Goal: Use online tool/utility: Utilize a website feature to perform a specific function

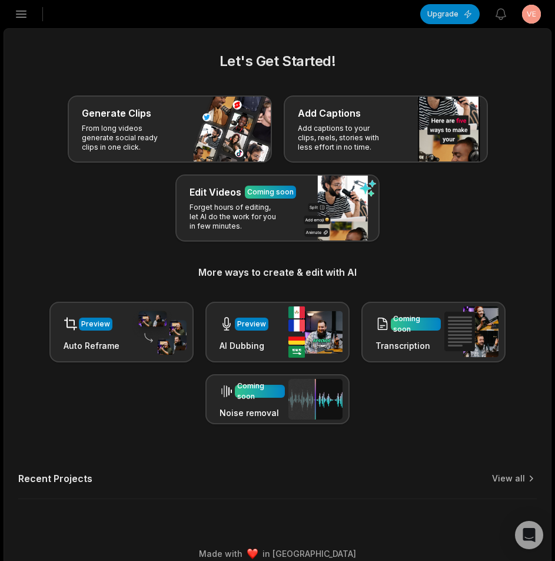
click at [22, 21] on icon "button" at bounding box center [21, 14] width 14 height 14
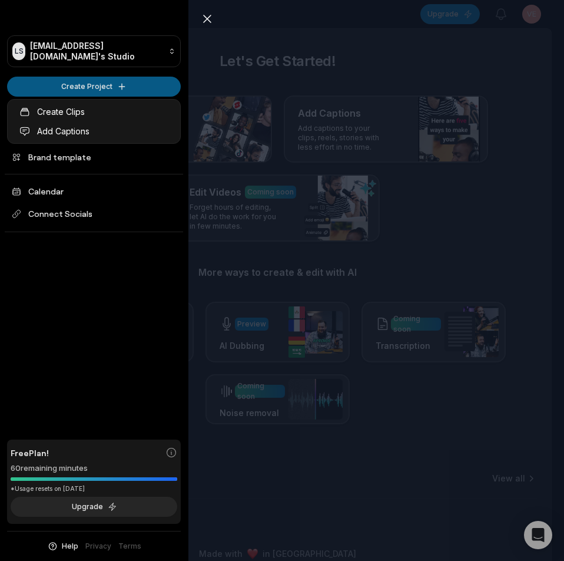
click at [77, 92] on html "LS Ldsyufei@telegmail.com's Studio Create Project Home Projects Brand template …" at bounding box center [282, 280] width 564 height 561
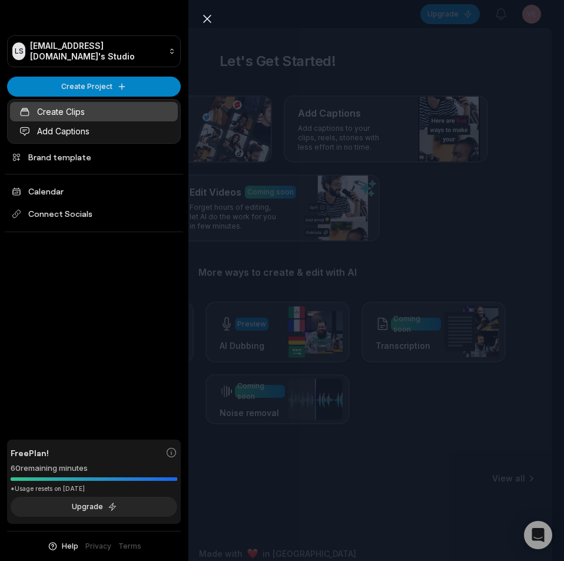
click at [81, 107] on link "Create Clips" at bounding box center [94, 111] width 168 height 19
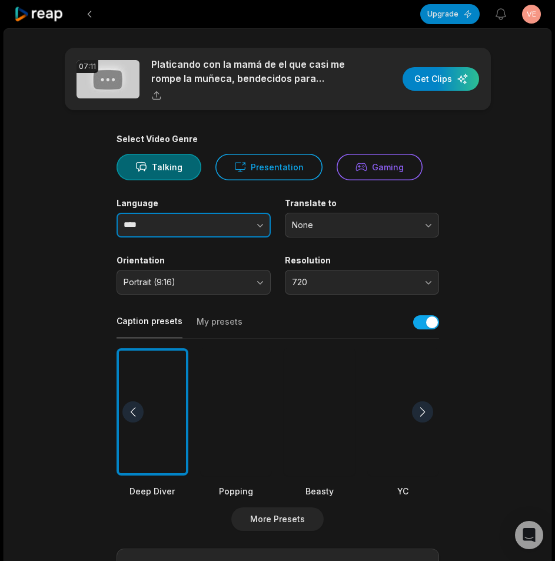
click at [254, 218] on button "button" at bounding box center [236, 225] width 67 height 25
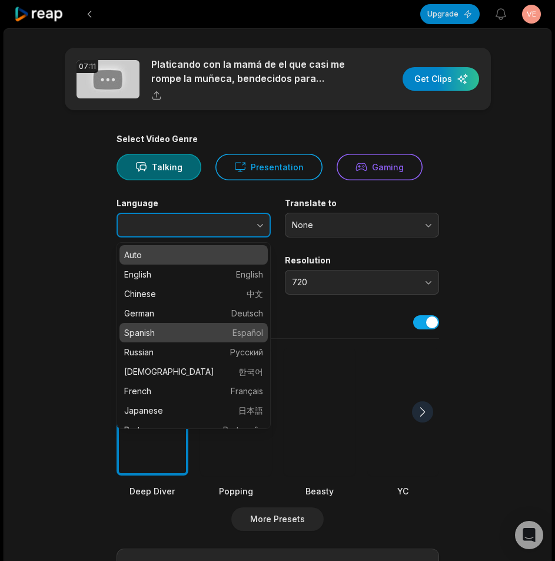
type input "*******"
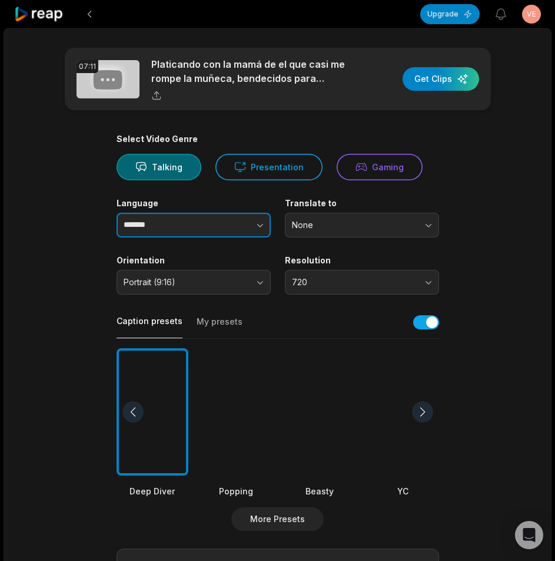
scroll to position [177, 0]
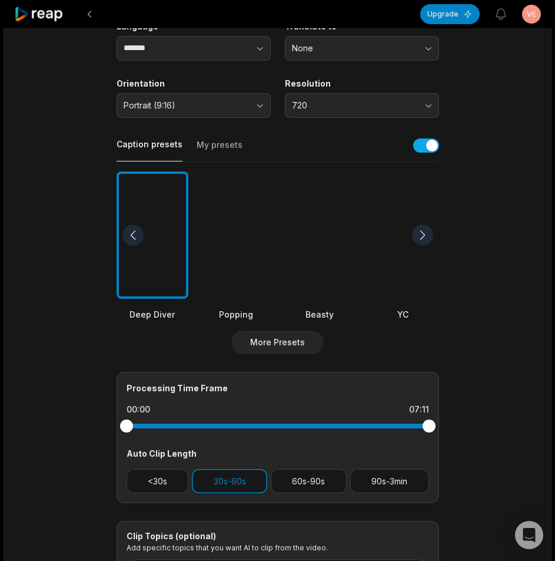
click at [220, 239] on div at bounding box center [236, 235] width 72 height 128
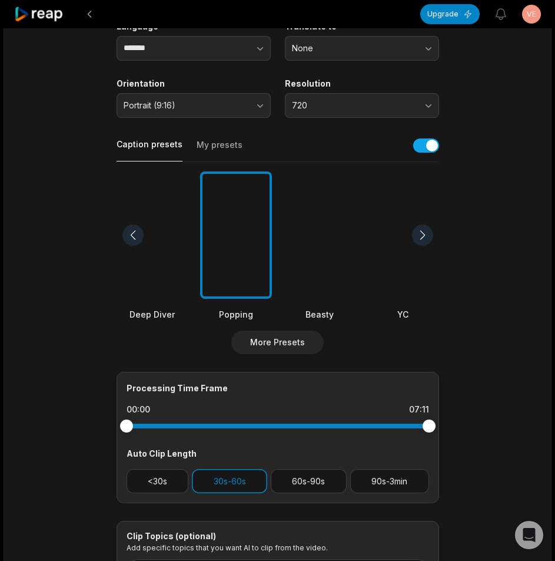
scroll to position [293, 0]
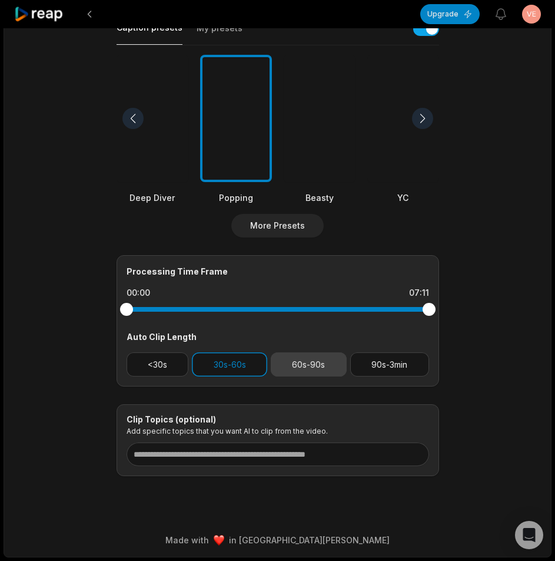
click at [309, 358] on button "60s-90s" at bounding box center [309, 364] width 76 height 24
click at [229, 365] on button "30s-60s" at bounding box center [229, 364] width 75 height 24
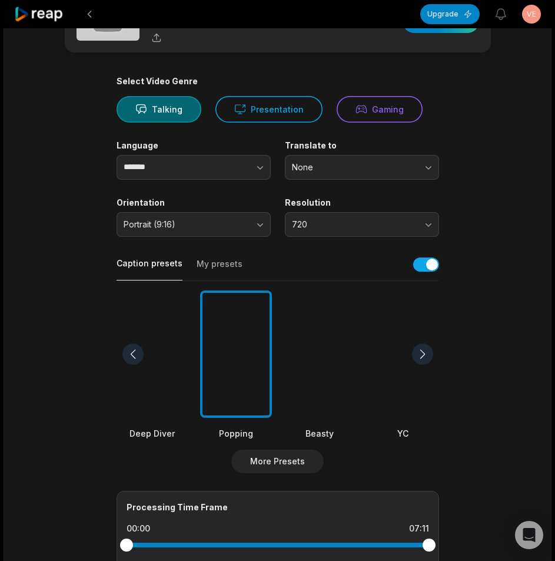
scroll to position [0, 0]
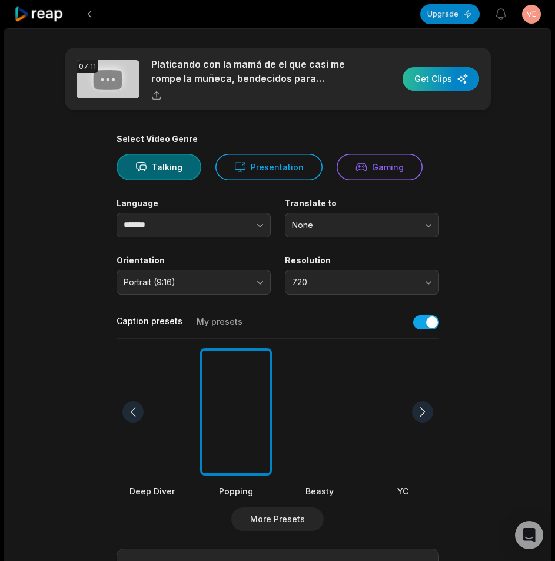
click at [436, 82] on div "button" at bounding box center [441, 79] width 77 height 24
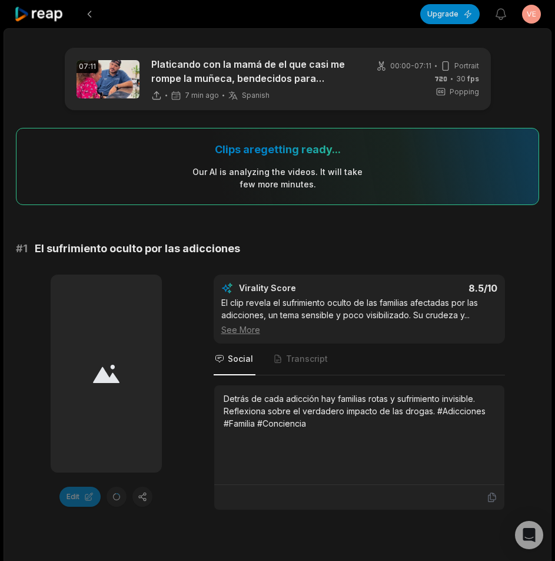
click at [43, 9] on icon at bounding box center [39, 14] width 50 height 16
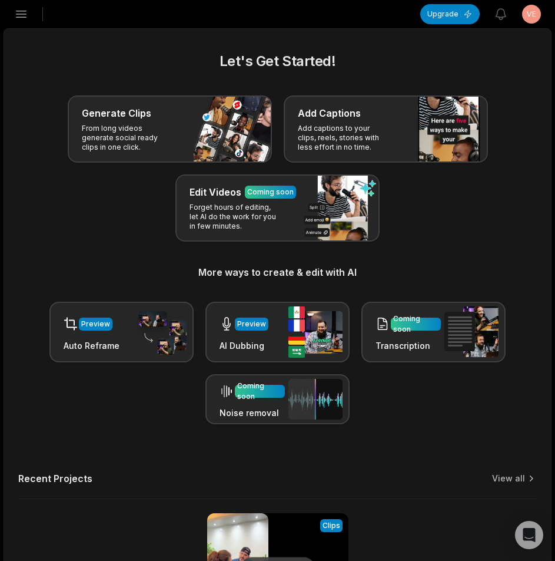
click at [24, 15] on icon "button" at bounding box center [21, 14] width 14 height 14
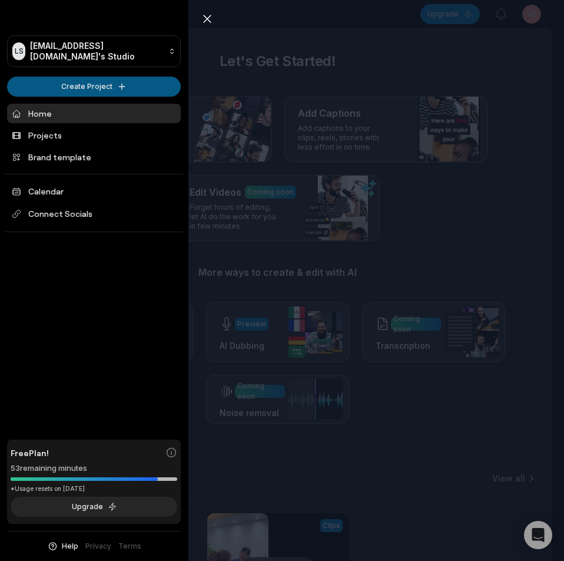
click at [118, 84] on html "LS Ldsyufei@telegmail.com's Studio Create Project Home Projects Brand template …" at bounding box center [282, 280] width 564 height 561
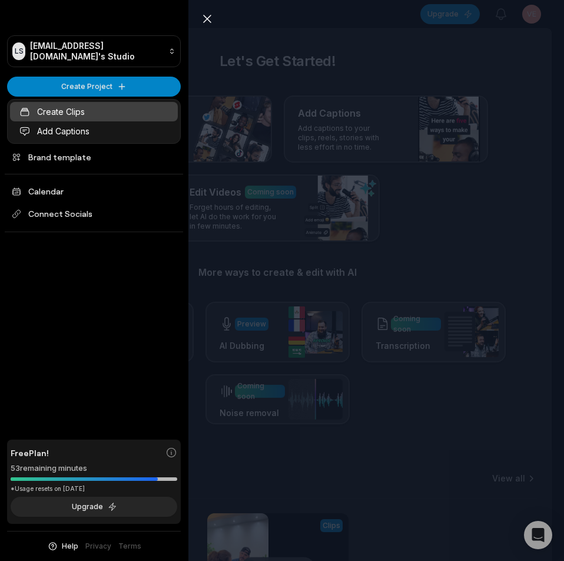
click at [111, 111] on link "Create Clips" at bounding box center [94, 111] width 168 height 19
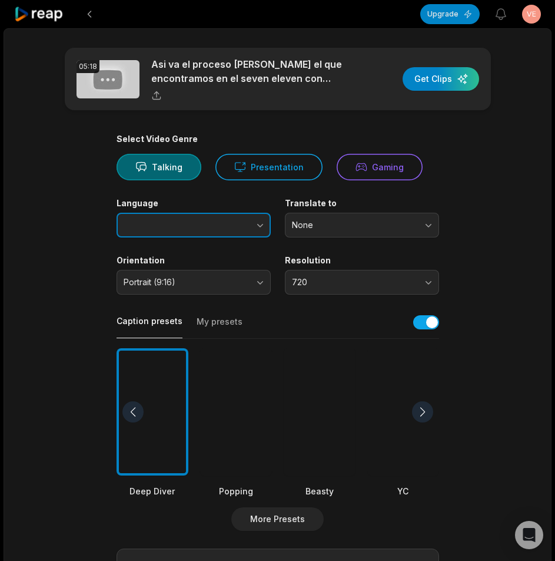
click at [260, 217] on button "button" at bounding box center [236, 225] width 67 height 25
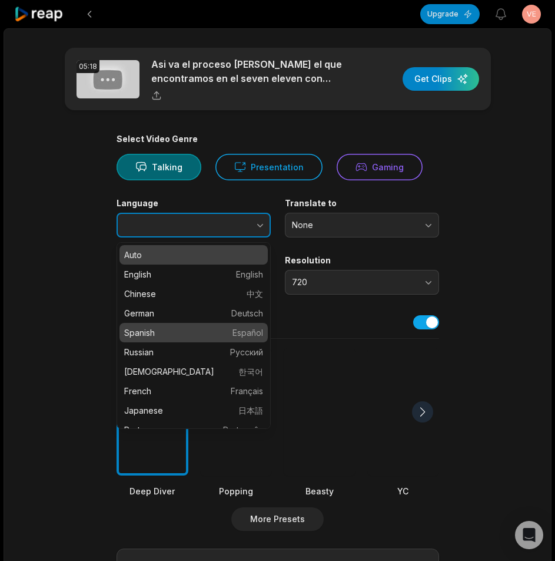
type input "*******"
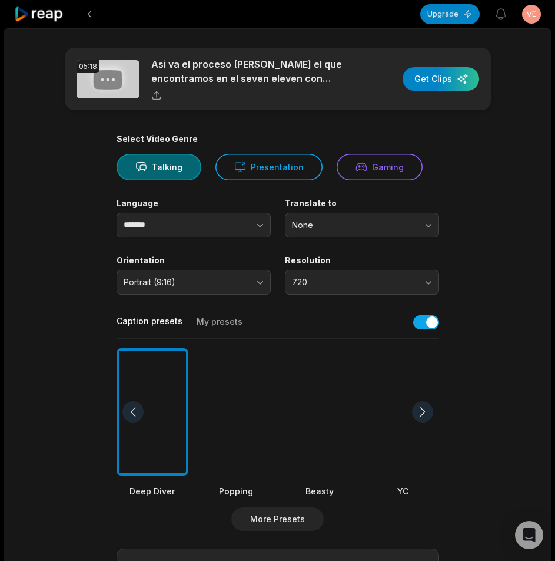
click at [224, 396] on div at bounding box center [236, 412] width 72 height 128
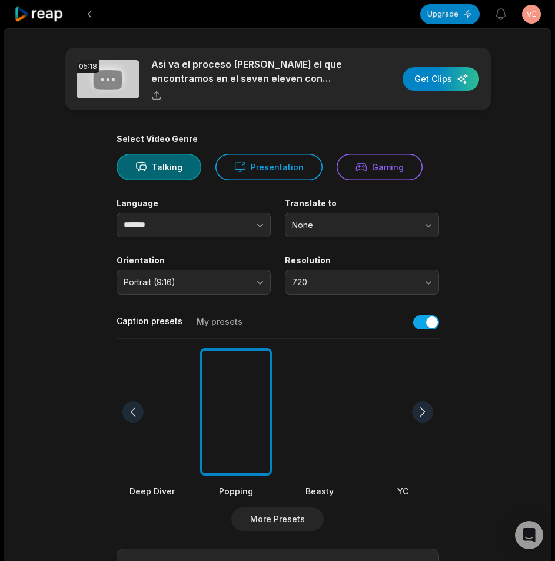
scroll to position [236, 0]
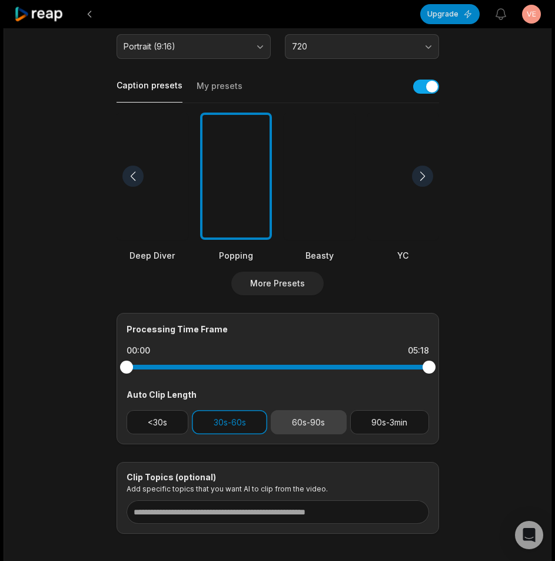
click at [299, 426] on button "60s-90s" at bounding box center [309, 422] width 76 height 24
click at [235, 425] on button "30s-60s" at bounding box center [229, 422] width 75 height 24
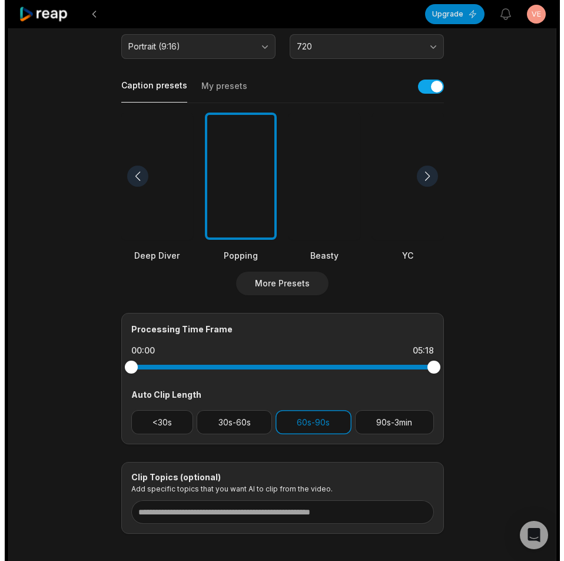
scroll to position [0, 0]
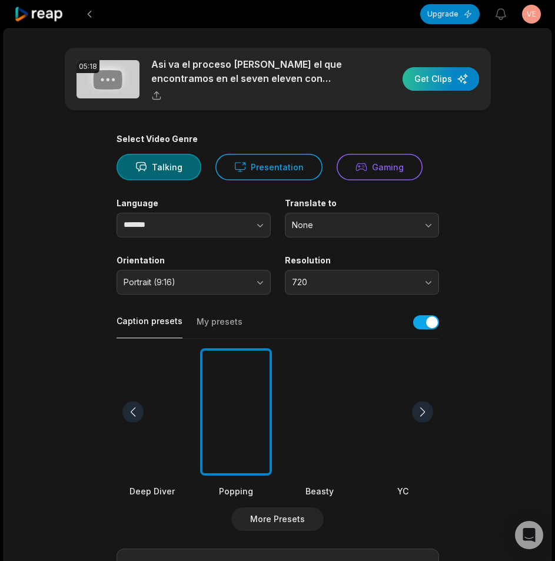
click at [425, 82] on div "button" at bounding box center [441, 79] width 77 height 24
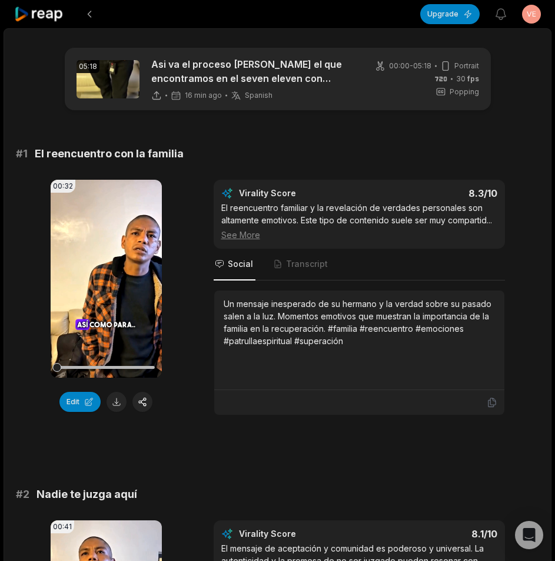
click at [35, 17] on icon at bounding box center [39, 14] width 50 height 16
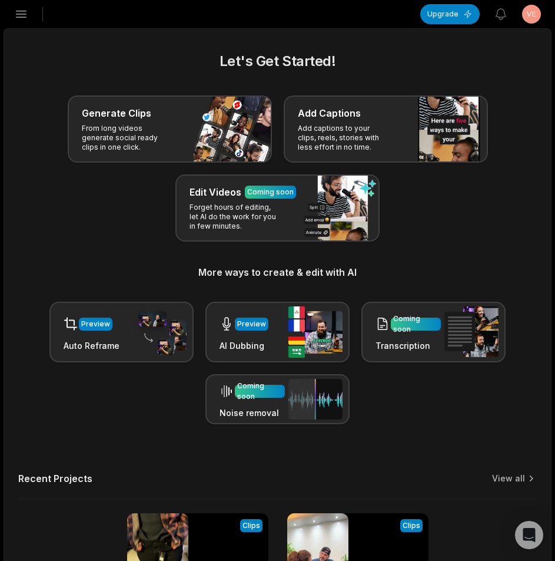
click at [24, 17] on icon "button" at bounding box center [21, 14] width 10 height 6
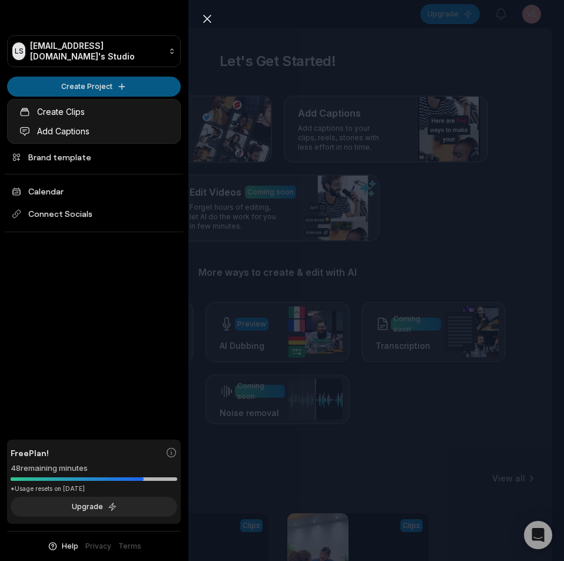
click at [94, 81] on html "LS Ldsyufei@telegmail.com's Studio Create Project Home Projects Brand template …" at bounding box center [282, 280] width 564 height 561
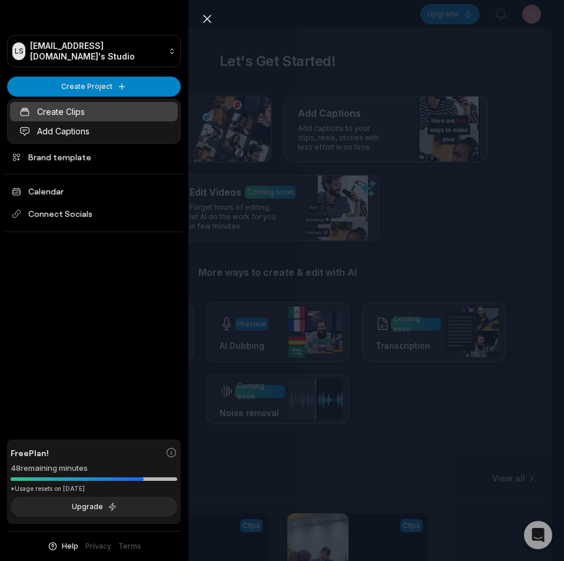
click at [87, 115] on link "Create Clips" at bounding box center [94, 111] width 168 height 19
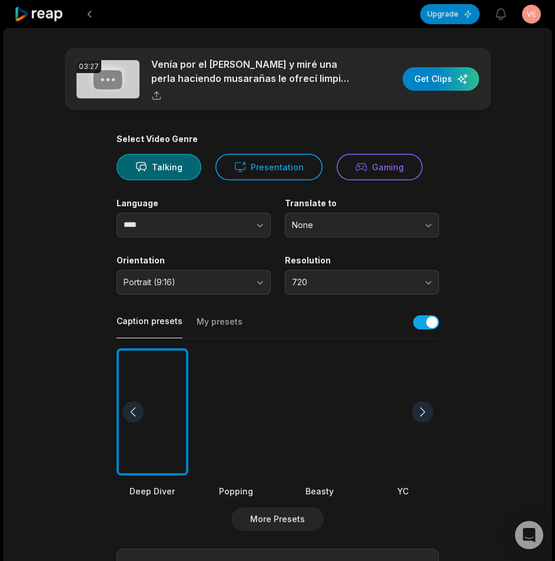
click at [215, 449] on div at bounding box center [236, 412] width 72 height 128
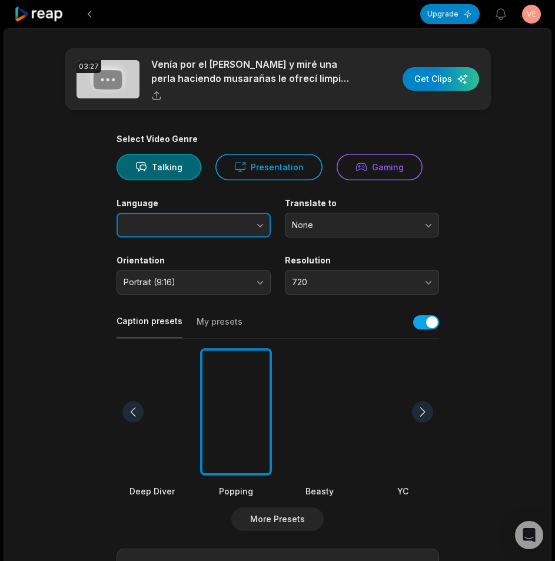
click at [227, 233] on button "button" at bounding box center [236, 225] width 67 height 25
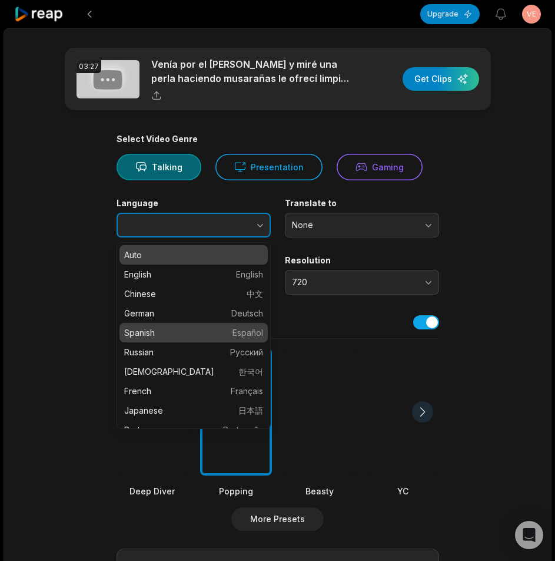
type input "*******"
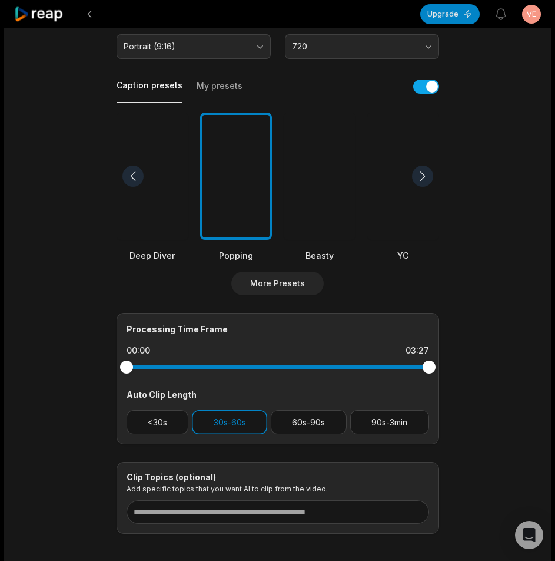
scroll to position [293, 0]
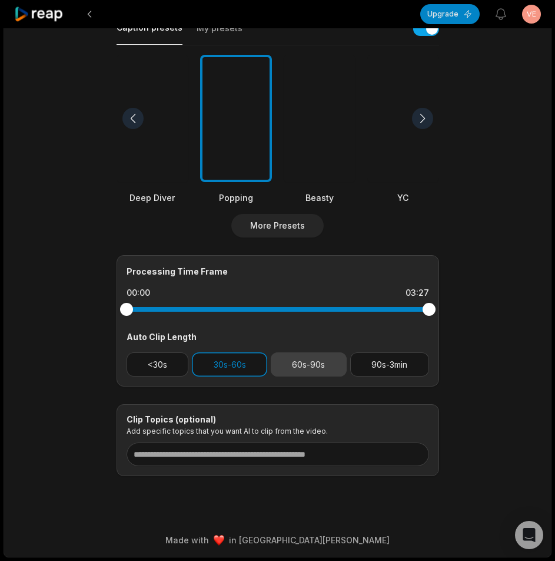
click at [296, 370] on button "60s-90s" at bounding box center [309, 364] width 76 height 24
click at [234, 362] on button "30s-60s" at bounding box center [229, 364] width 75 height 24
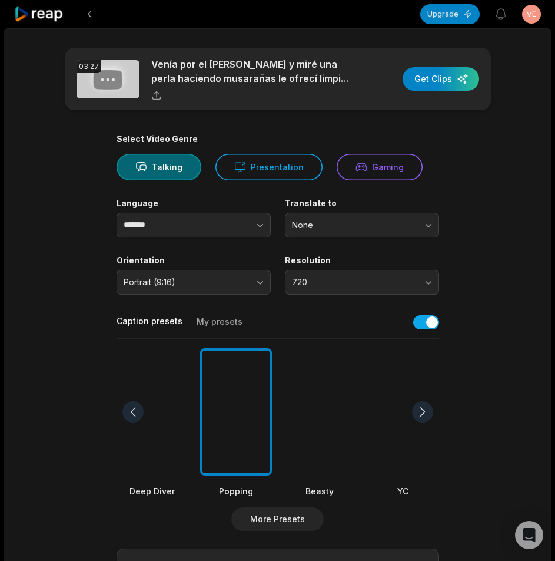
click at [422, 91] on div "03:27 Venía por el soler y miré una perla haciendo musarañas le ofrecí limpiar …" at bounding box center [278, 79] width 426 height 62
click at [423, 82] on div "button" at bounding box center [441, 79] width 77 height 24
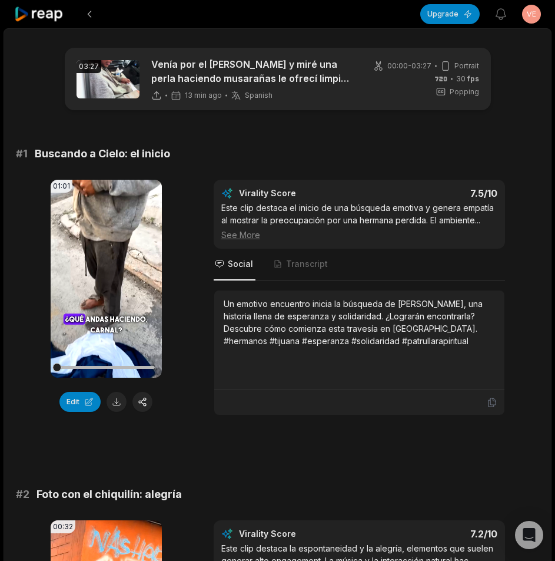
click at [48, 14] on icon at bounding box center [39, 14] width 50 height 16
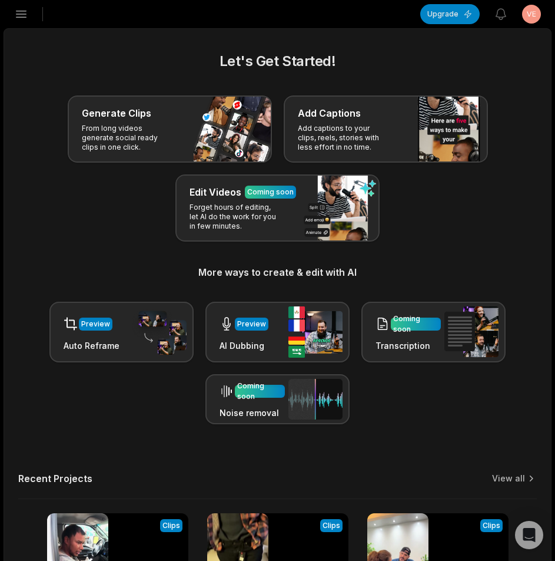
click at [19, 15] on icon "button" at bounding box center [21, 14] width 14 height 14
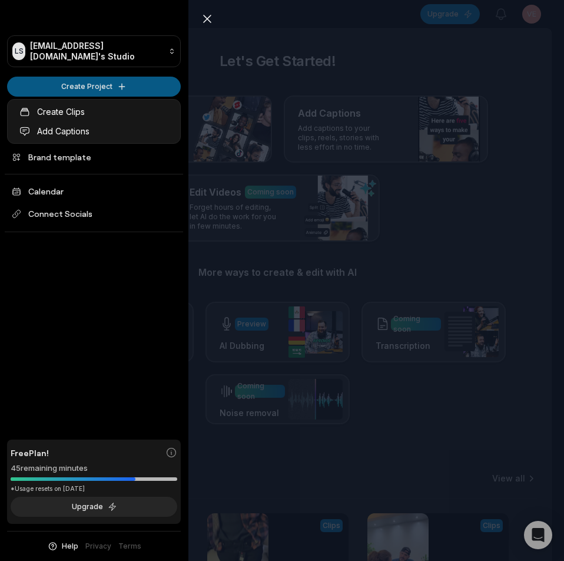
click at [75, 91] on html "LS Ldsyufei@telegmail.com's Studio Create Project Home Projects Brand template …" at bounding box center [282, 280] width 564 height 561
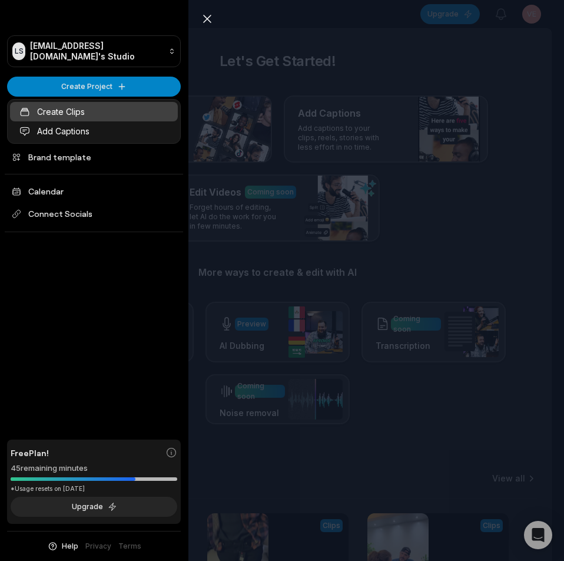
click at [102, 119] on link "Create Clips" at bounding box center [94, 111] width 168 height 19
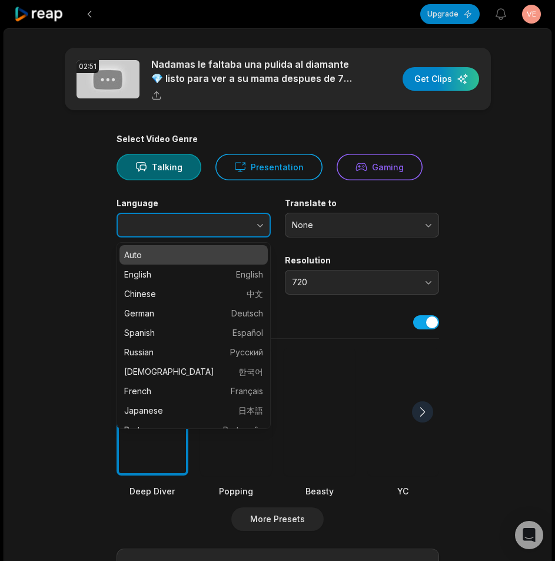
click at [256, 233] on button "button" at bounding box center [236, 225] width 67 height 25
type input "*******"
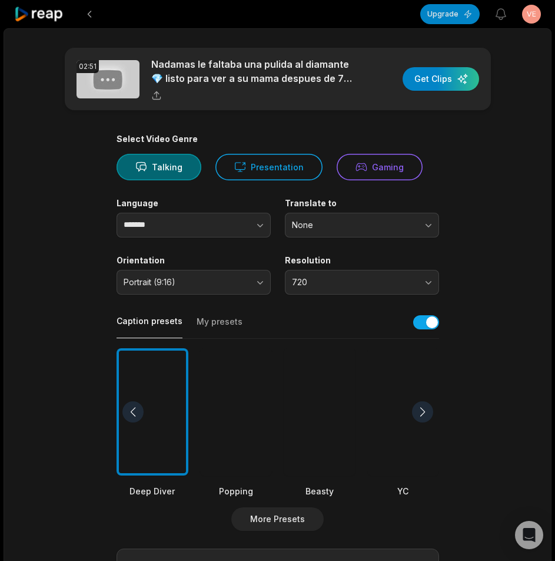
click at [251, 381] on div at bounding box center [236, 412] width 72 height 128
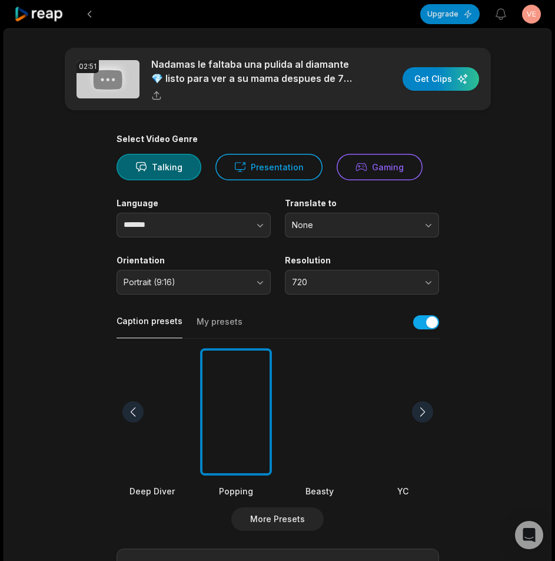
scroll to position [236, 0]
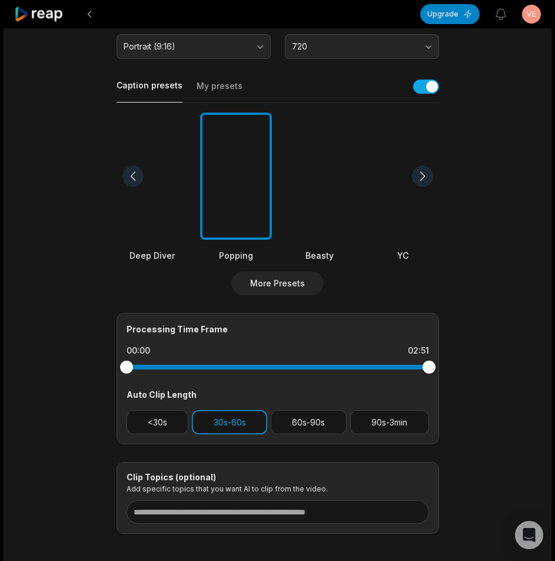
click at [229, 426] on button "30s-60s" at bounding box center [229, 422] width 75 height 24
click at [230, 422] on button "30s-60s" at bounding box center [229, 422] width 75 height 24
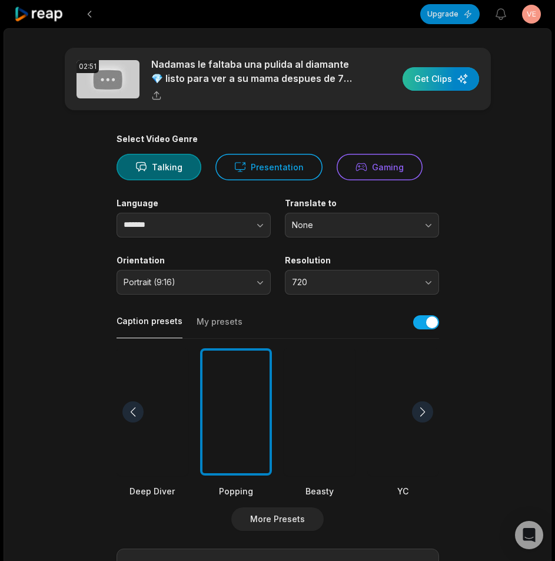
click at [470, 82] on div "button" at bounding box center [441, 79] width 77 height 24
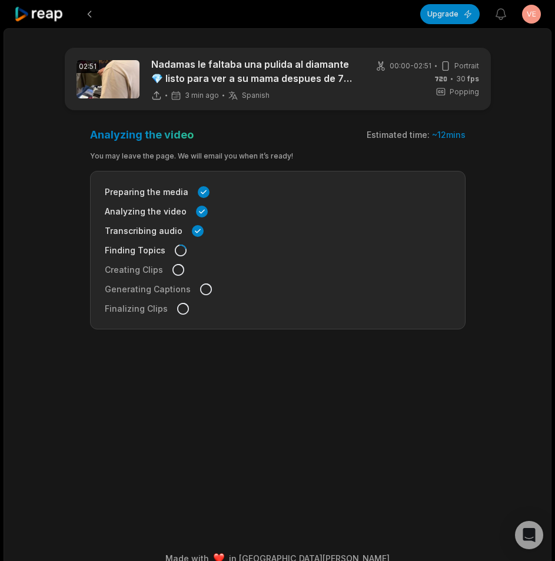
click at [193, 560] on html "Upgrade View notifications Open user menu 02:51 Nadamas le faltaba una pulida a…" at bounding box center [277, 280] width 555 height 561
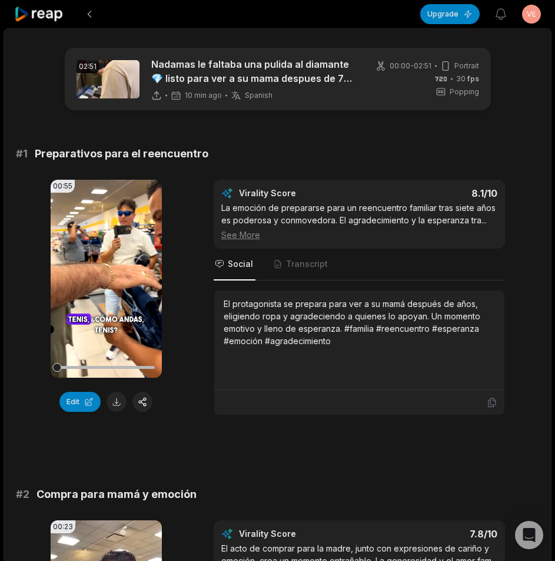
click at [46, 14] on icon at bounding box center [39, 14] width 50 height 16
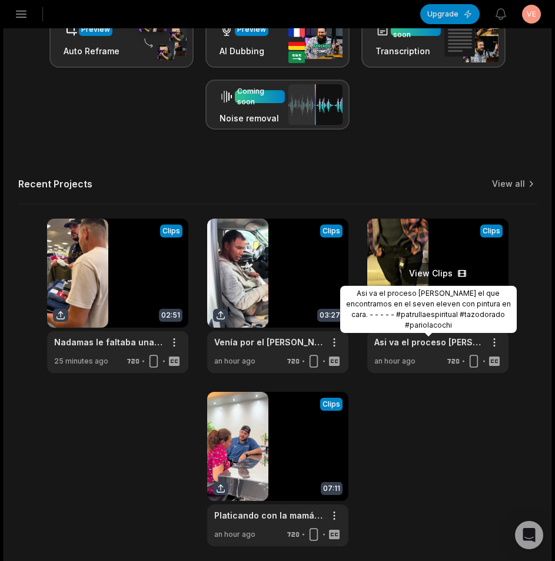
scroll to position [341, 0]
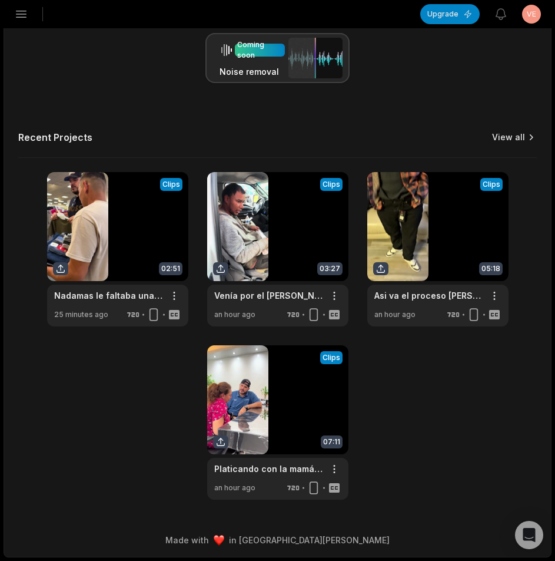
click at [512, 133] on link "View all" at bounding box center [508, 137] width 33 height 12
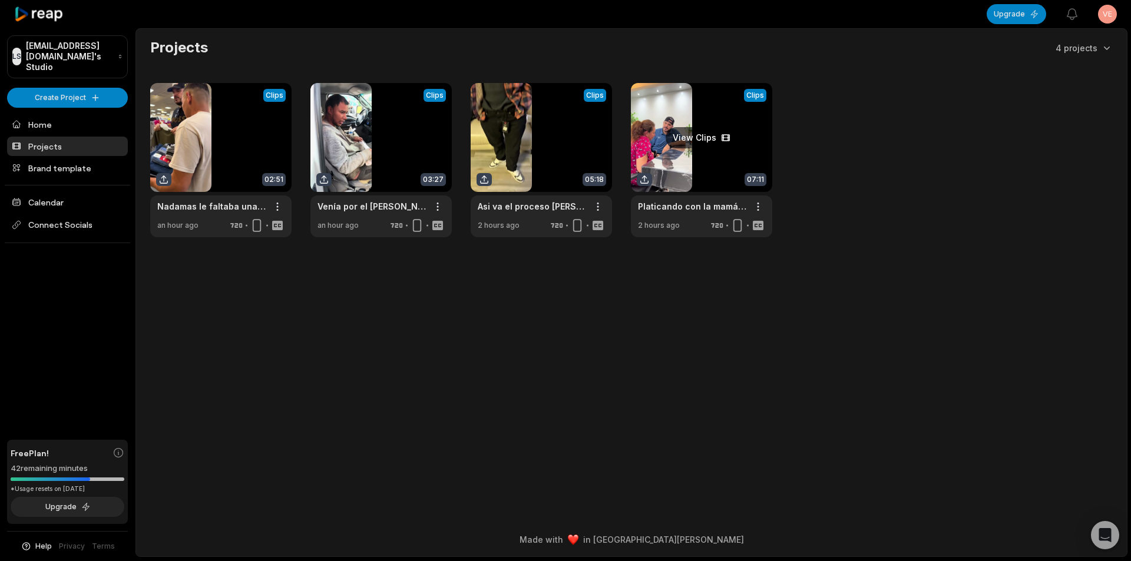
click at [555, 115] on link at bounding box center [701, 160] width 141 height 154
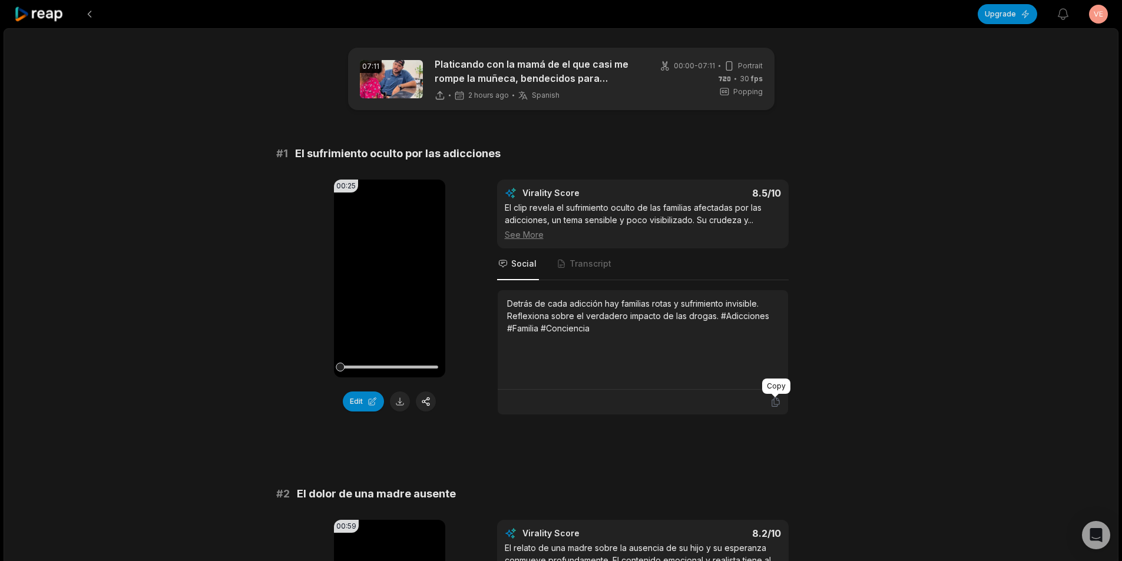
click at [555, 404] on icon at bounding box center [775, 402] width 11 height 11
